Goal: Communication & Community: Answer question/provide support

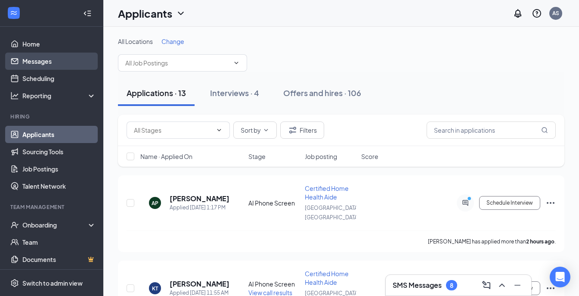
click at [64, 57] on link "Messages" at bounding box center [59, 61] width 74 height 17
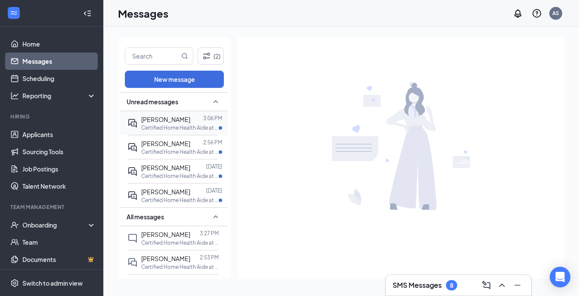
click at [177, 123] on div "[PERSON_NAME]" at bounding box center [165, 119] width 49 height 9
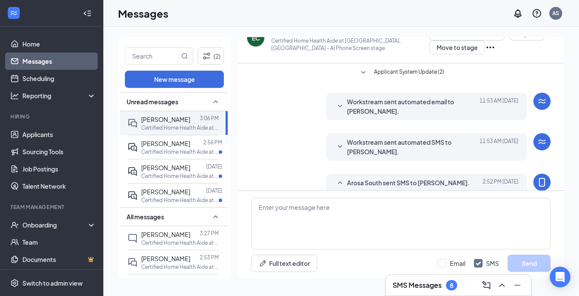
scroll to position [72, 0]
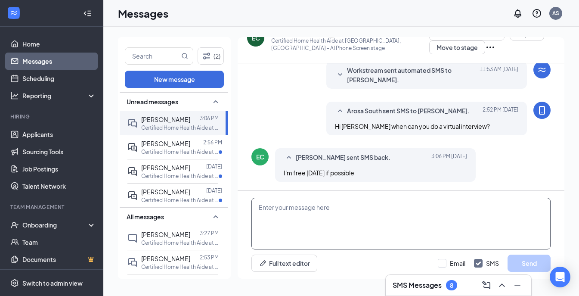
click at [280, 216] on textarea at bounding box center [401, 224] width 299 height 52
drag, startPoint x: 398, startPoint y: 205, endPoint x: 234, endPoint y: 196, distance: 164.4
click at [234, 196] on div "(2) New message Unread messages [PERSON_NAME] 3:06 PM Certified Home Health Aid…" at bounding box center [341, 161] width 447 height 249
type textarea "Can you do [DATE]? [DATE] is hectic for me."
click at [523, 264] on button "Send" at bounding box center [529, 263] width 43 height 17
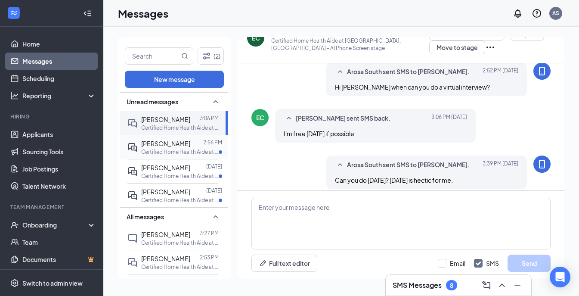
scroll to position [118, 0]
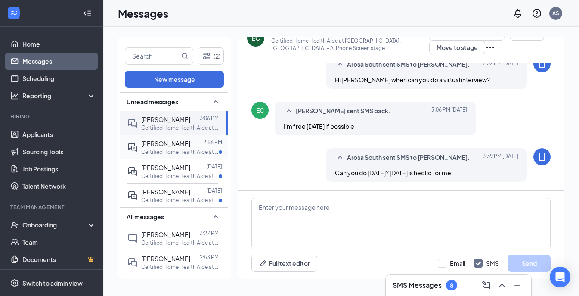
click at [163, 143] on span "[PERSON_NAME]" at bounding box center [165, 144] width 49 height 8
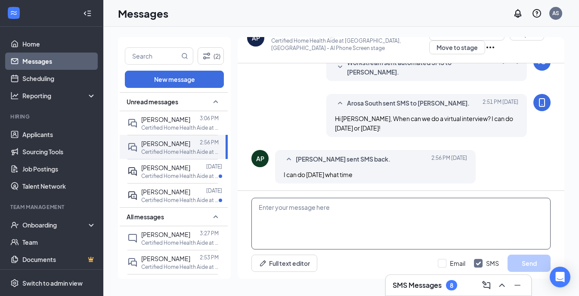
scroll to position [106, 0]
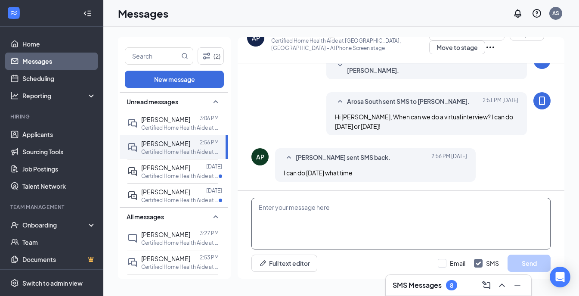
click at [310, 206] on textarea at bounding box center [401, 224] width 299 height 52
paste textarea "Can you do [DATE]? [DATE] is hectic for me."
type textarea "Can you do [DATE]? [DATE] is hectic for me."
click at [537, 251] on div "Can you do [DATE]? [DATE] is hectic for me. Full text editor Email SMS Send" at bounding box center [401, 235] width 327 height 88
click at [528, 263] on button "Send" at bounding box center [529, 263] width 43 height 17
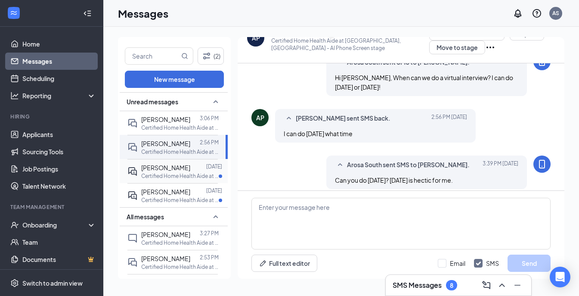
scroll to position [153, 0]
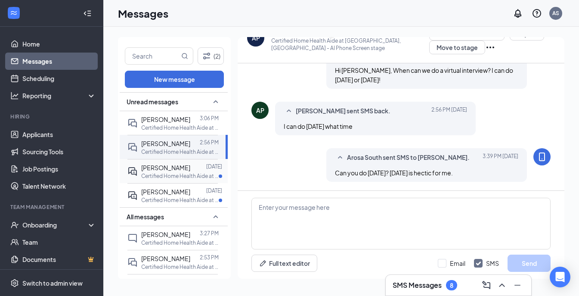
click at [162, 167] on span "[PERSON_NAME]" at bounding box center [165, 168] width 49 height 8
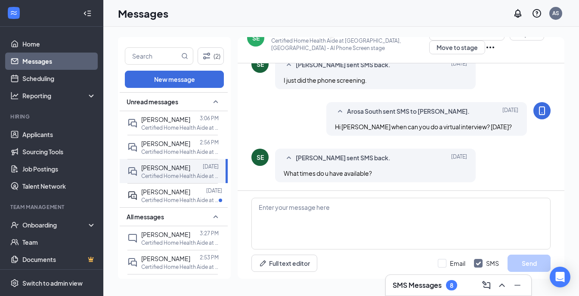
scroll to position [174, 0]
click at [283, 226] on textarea at bounding box center [401, 224] width 299 height 52
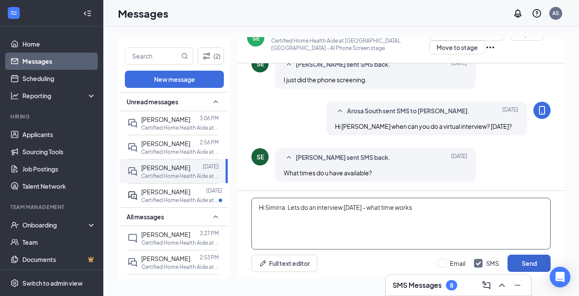
type textarea "Hi Simirra. Lets do an interview [DATE] - what time works"
click at [533, 266] on button "Send" at bounding box center [529, 263] width 43 height 17
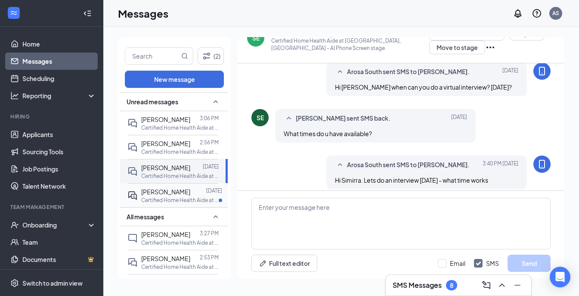
scroll to position [221, 0]
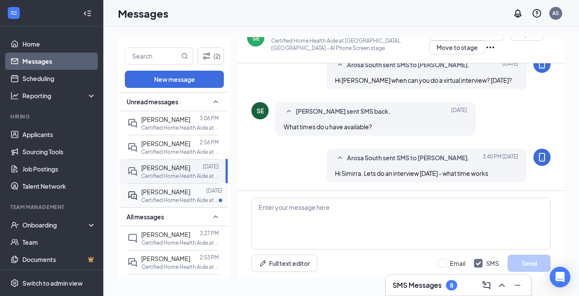
click at [190, 190] on div at bounding box center [198, 191] width 16 height 9
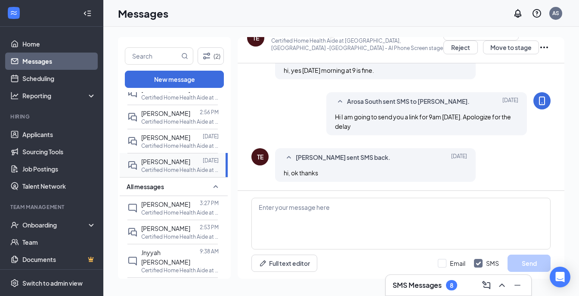
scroll to position [31, 0]
click at [173, 202] on span "[PERSON_NAME]" at bounding box center [165, 203] width 49 height 8
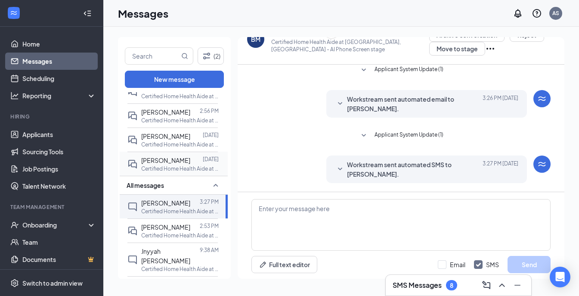
scroll to position [19, 0]
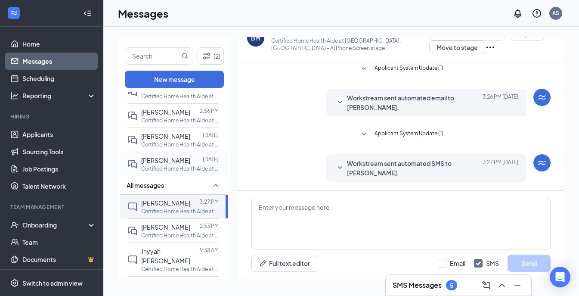
click at [173, 202] on span "[PERSON_NAME]" at bounding box center [165, 203] width 49 height 8
click at [165, 220] on div "[PERSON_NAME] 2:53 PM Certified Home Health Aide at [GEOGRAPHIC_DATA], [GEOGRAP…" at bounding box center [173, 230] width 90 height 24
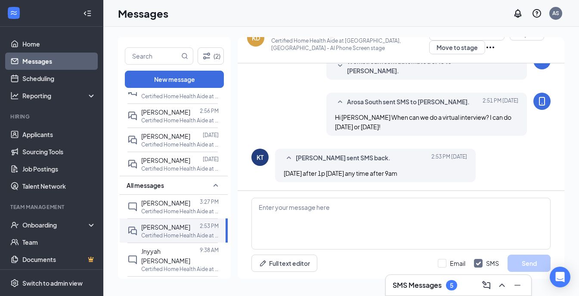
scroll to position [106, 0]
click at [311, 223] on textarea at bounding box center [401, 224] width 299 height 52
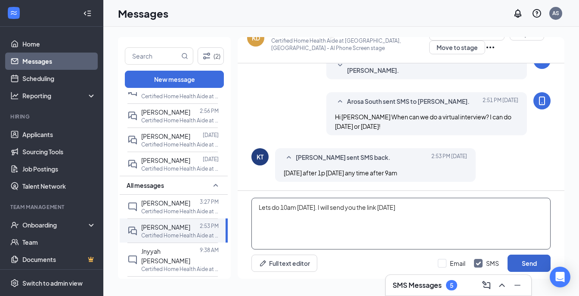
type textarea "Lets do 10am [DATE]. I will send you the link [DATE]"
click at [533, 267] on button "Send" at bounding box center [529, 263] width 43 height 17
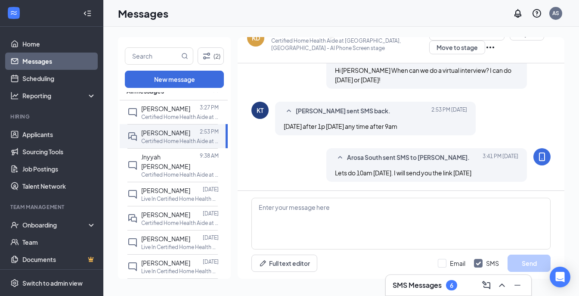
scroll to position [126, 0]
